Goal: Find contact information: Find contact information

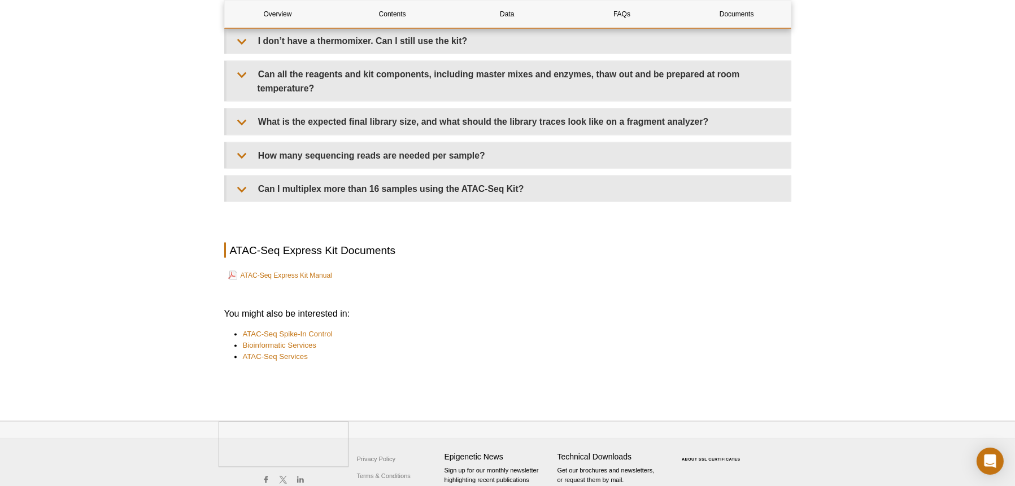
scroll to position [2706, 0]
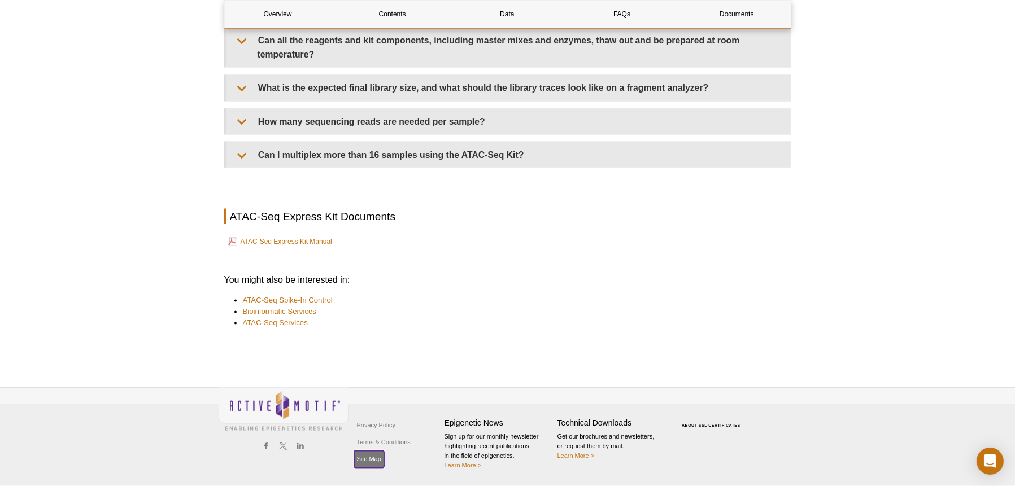
click at [357, 459] on link "Site Map" at bounding box center [369, 459] width 30 height 17
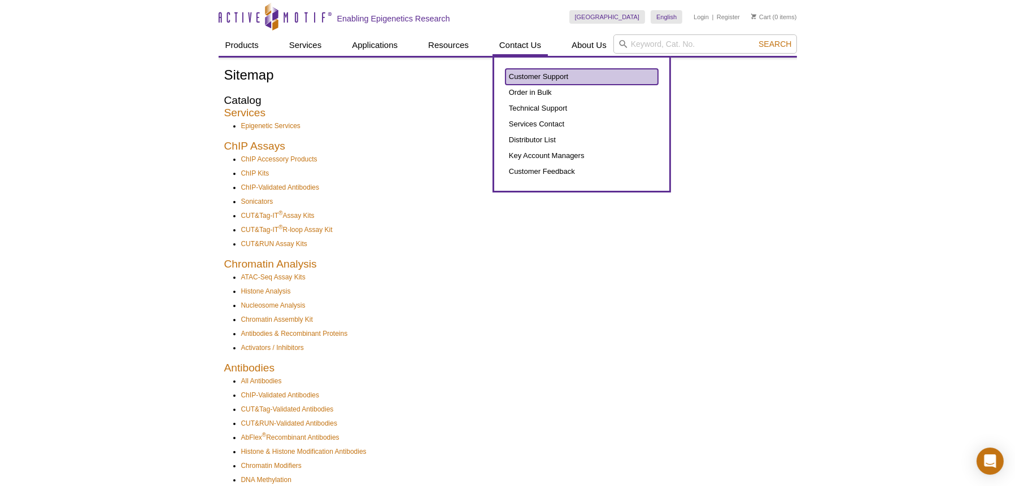
click at [511, 75] on link "Customer Support" at bounding box center [581, 77] width 152 height 16
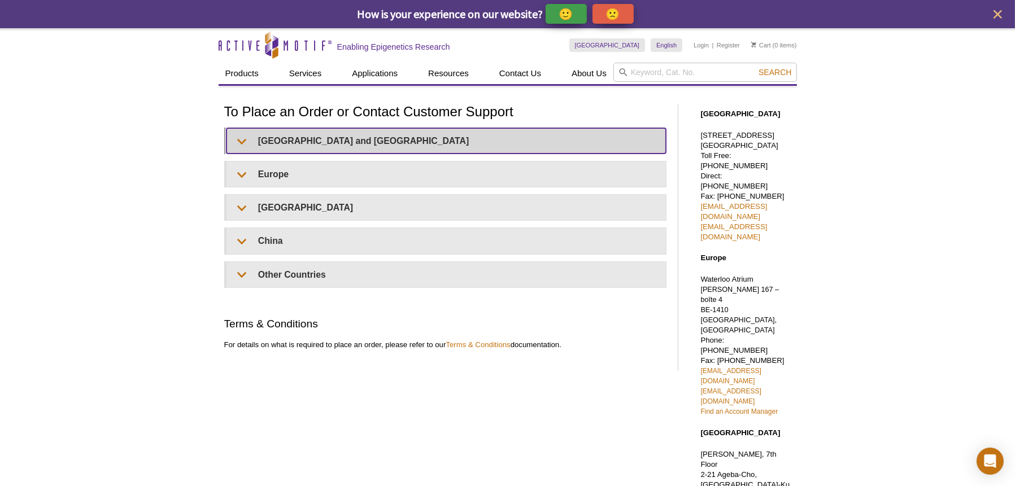
click at [239, 143] on summary "United States and Canada" at bounding box center [445, 140] width 439 height 25
